Goal: Information Seeking & Learning: Learn about a topic

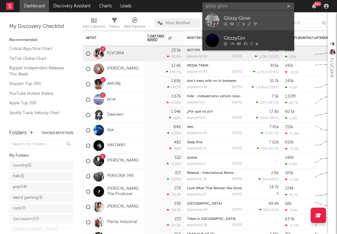
type input "glizzy glow"
click at [251, 19] on div "Glizzy Glow" at bounding box center [257, 18] width 67 height 7
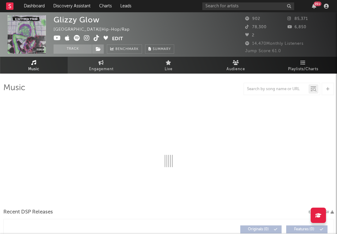
select select "6m"
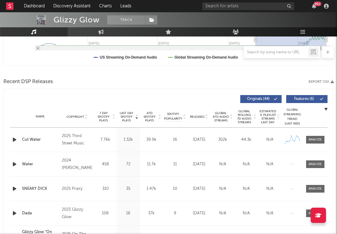
scroll to position [178, 0]
